Goal: Share content: Share content

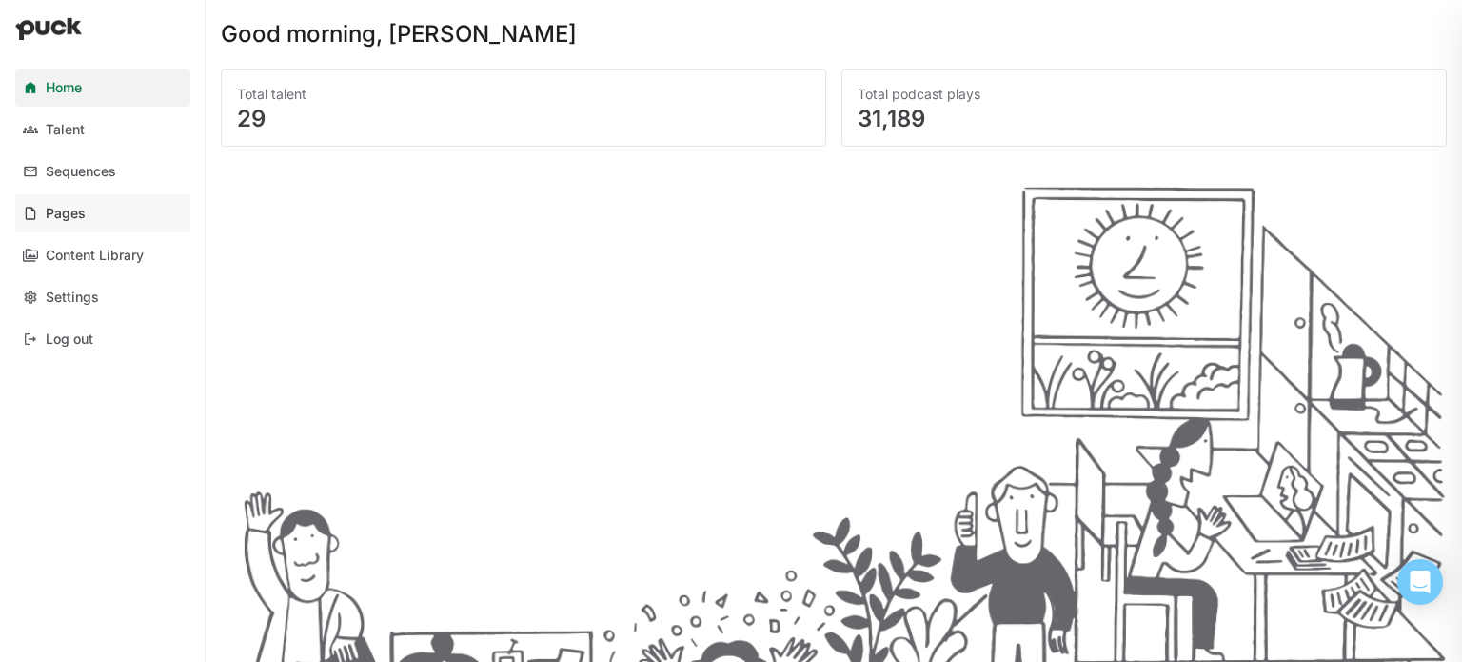
click at [64, 200] on link "Pages" at bounding box center [102, 213] width 175 height 38
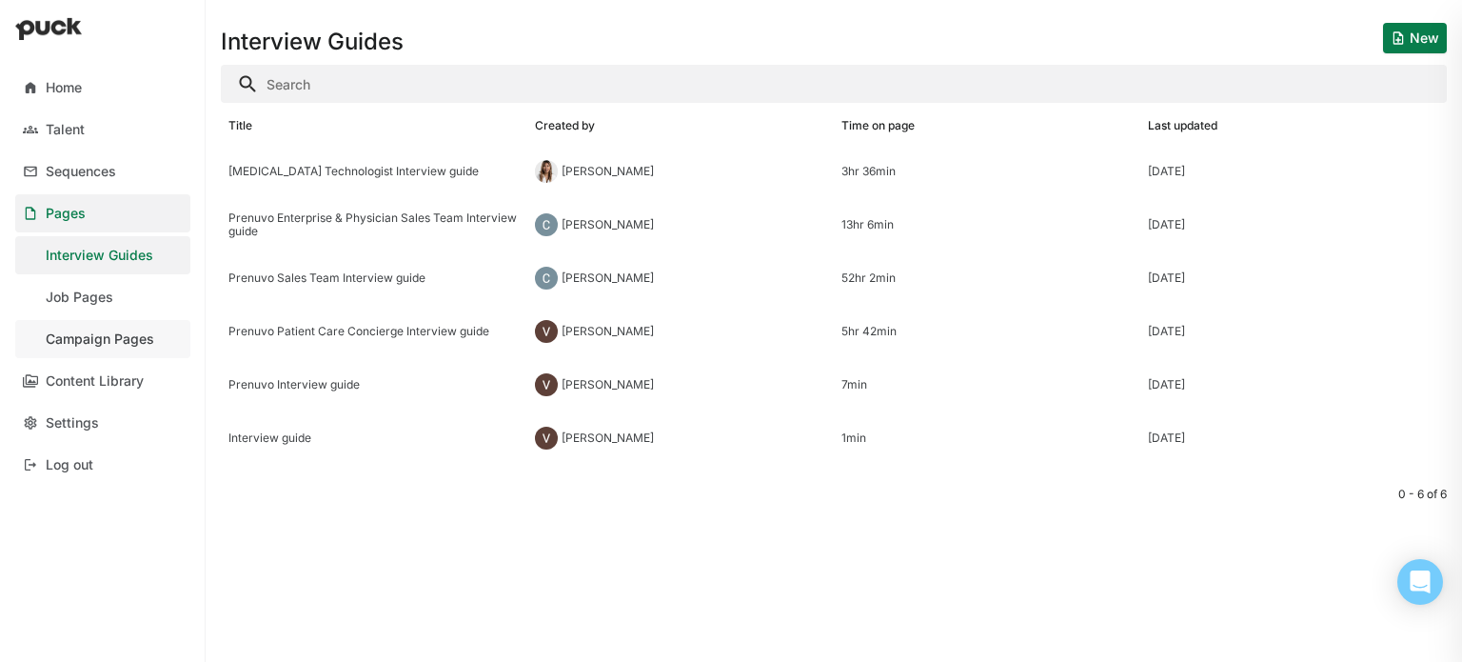
click at [117, 329] on link "Campaign Pages" at bounding box center [102, 339] width 175 height 38
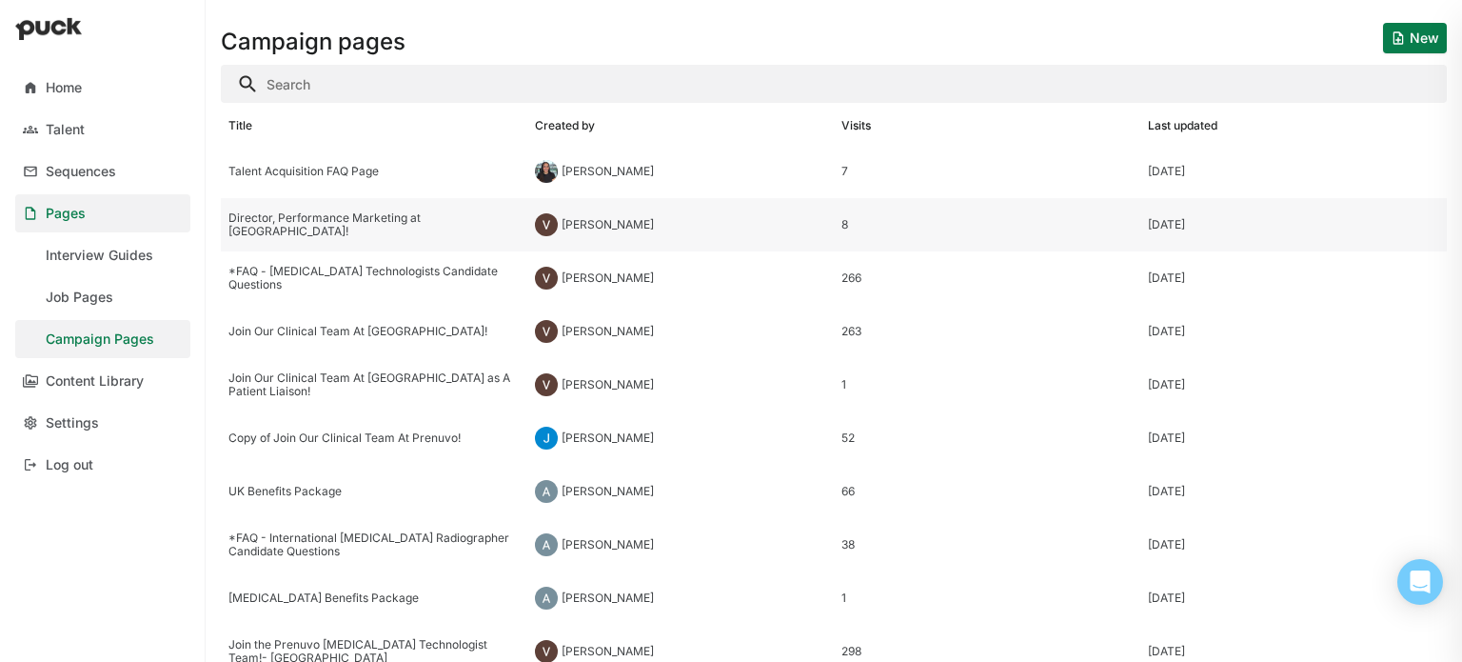
click at [366, 231] on div "Director, Performance Marketing at [GEOGRAPHIC_DATA]!" at bounding box center [374, 224] width 307 height 53
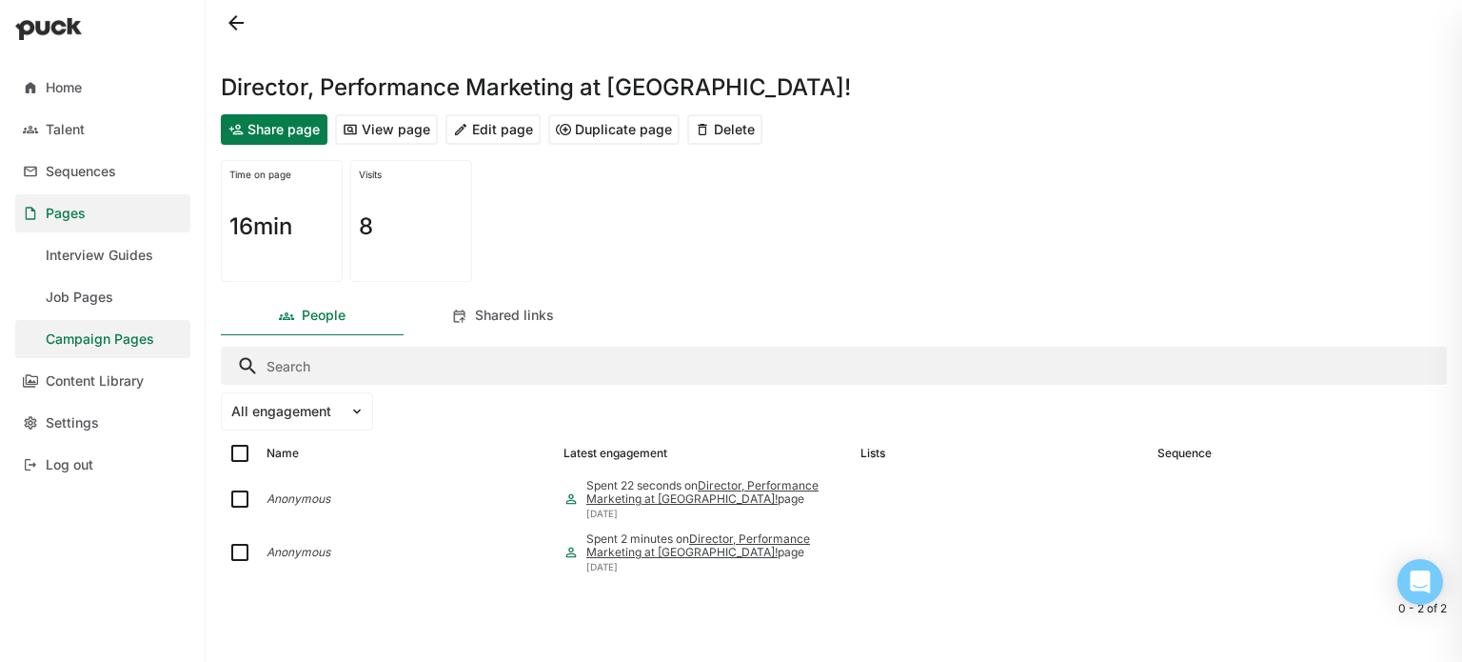
click at [297, 130] on button "Share page" at bounding box center [274, 129] width 107 height 30
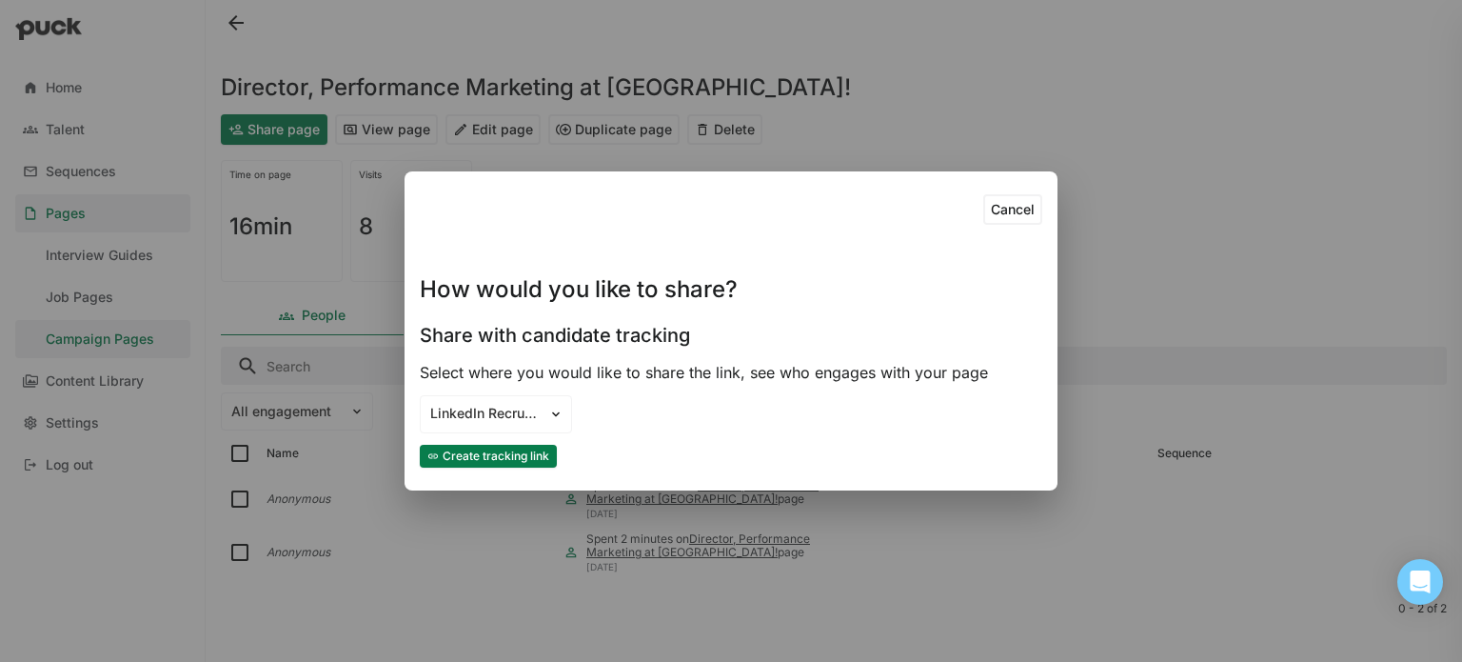
click at [528, 456] on button "Create tracking link" at bounding box center [488, 456] width 137 height 23
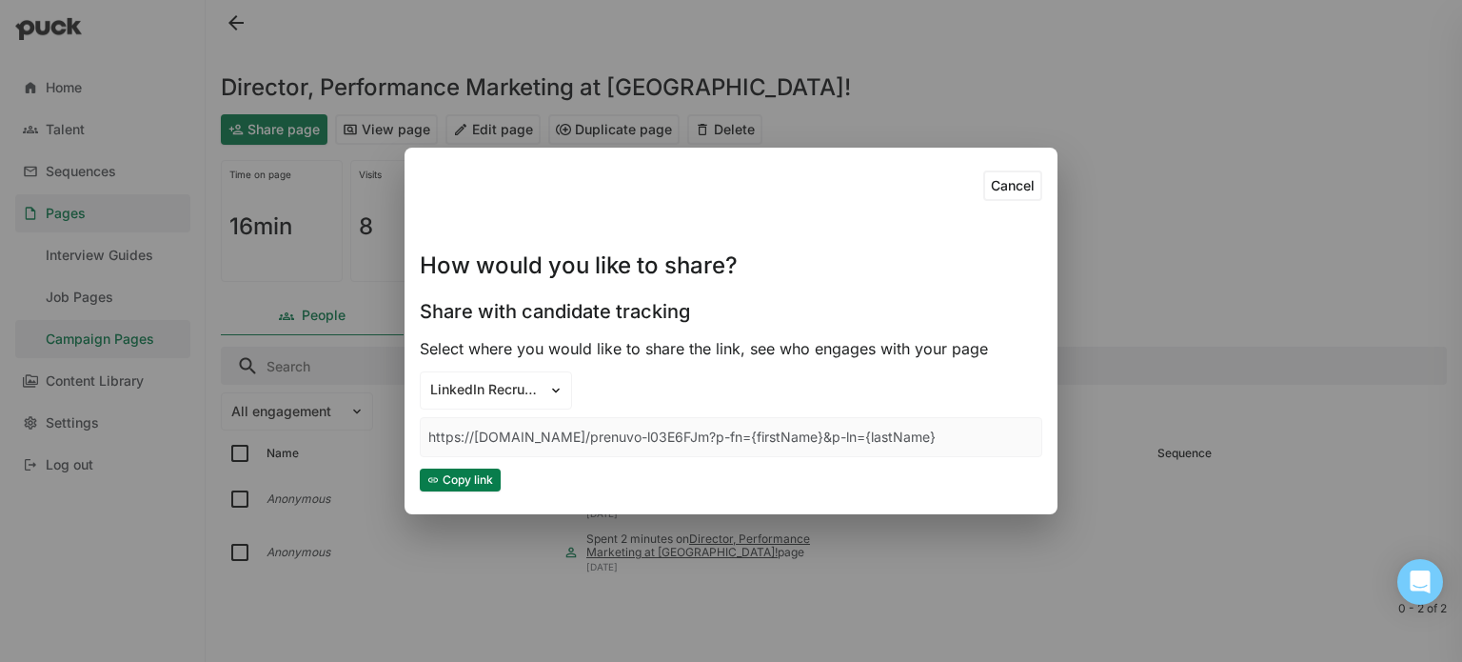
click at [482, 475] on button "Copy link" at bounding box center [460, 479] width 81 height 23
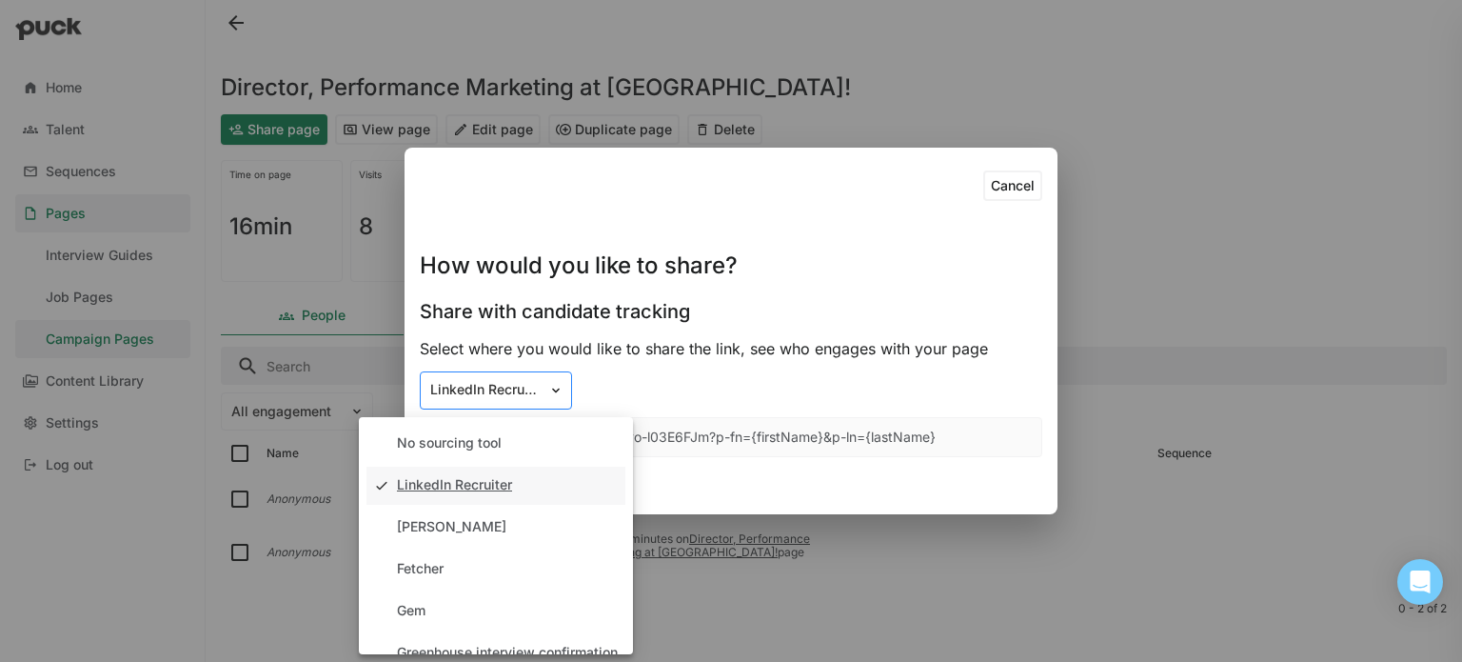
click at [552, 394] on img at bounding box center [555, 390] width 15 height 15
click at [469, 436] on div "No sourcing tool" at bounding box center [449, 443] width 105 height 16
type input "[URL][DOMAIN_NAME]"
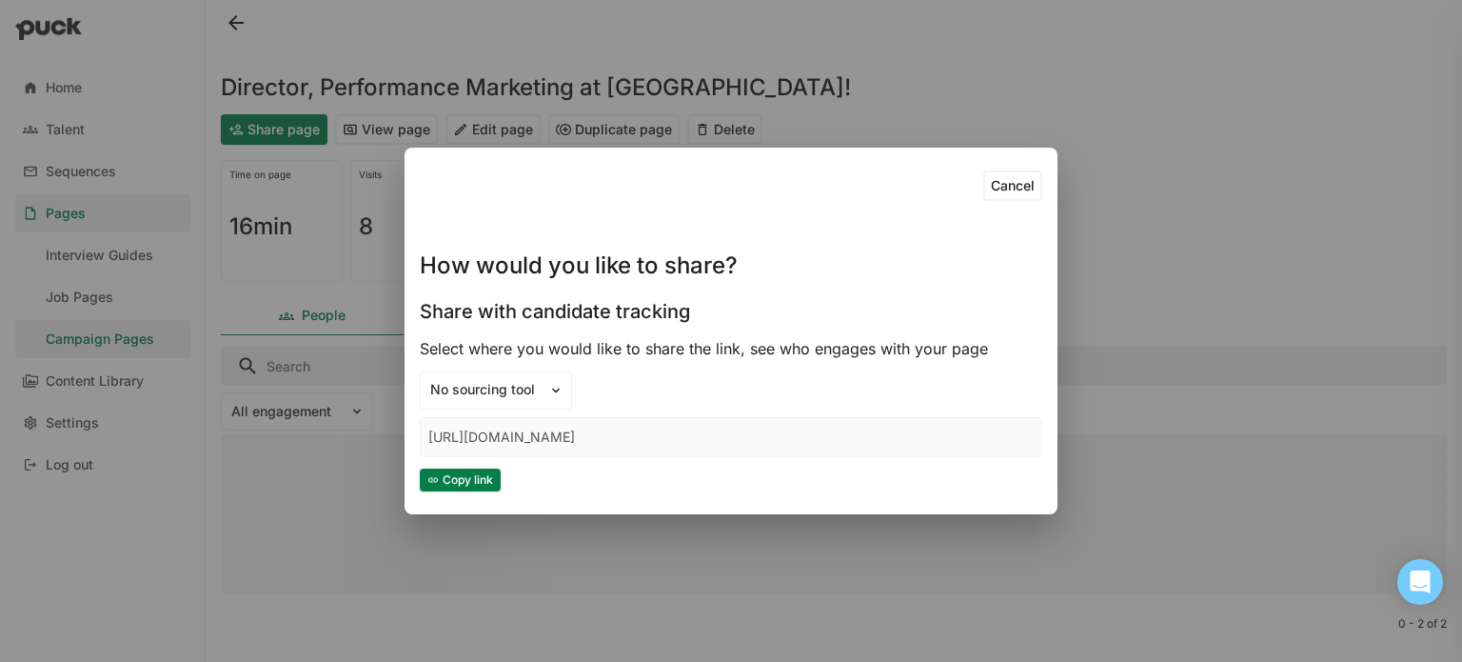
click at [468, 477] on button "Copy link" at bounding box center [460, 479] width 81 height 23
